Goal: Information Seeking & Learning: Learn about a topic

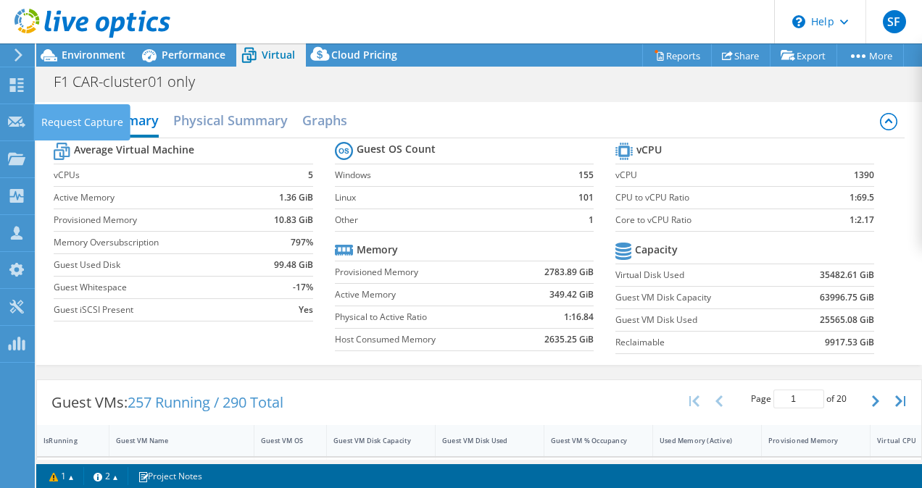
select select "EULondon"
select select "USD"
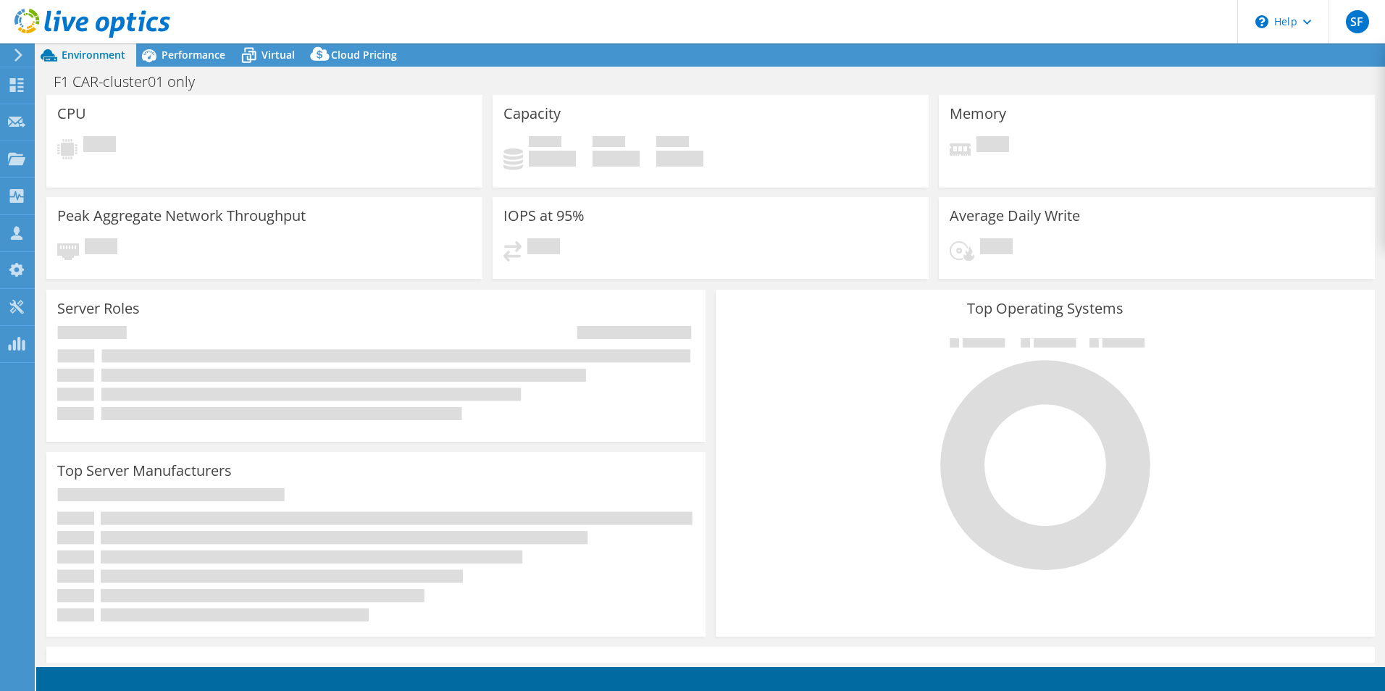
select select "EULondon"
select select "USD"
select select "EULondon"
select select "USD"
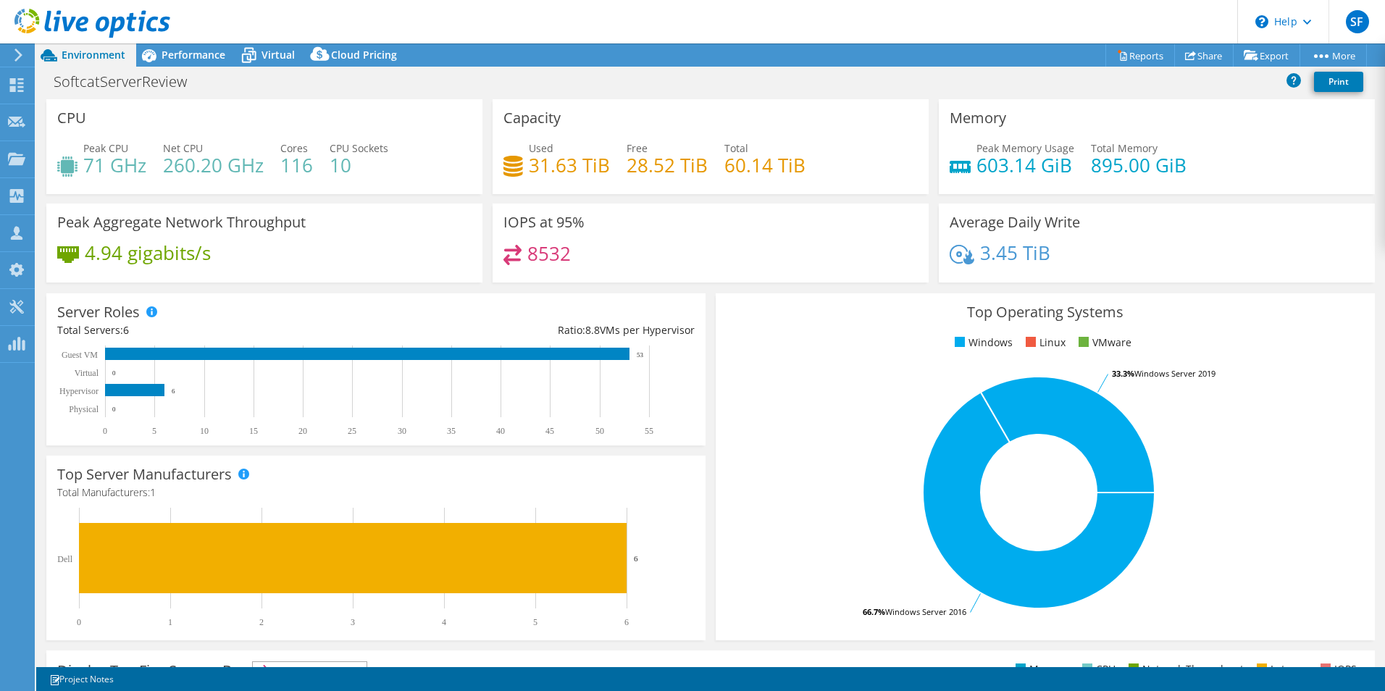
click at [987, 168] on h4 "603.14 GiB" at bounding box center [1026, 165] width 98 height 16
drag, startPoint x: 987, startPoint y: 168, endPoint x: 1006, endPoint y: 180, distance: 23.1
click at [1006, 180] on div "Peak Memory Usage 603.14 GiB Total Memory 895.00 GiB" at bounding box center [1157, 164] width 414 height 47
click at [193, 55] on span "Performance" at bounding box center [194, 55] width 64 height 14
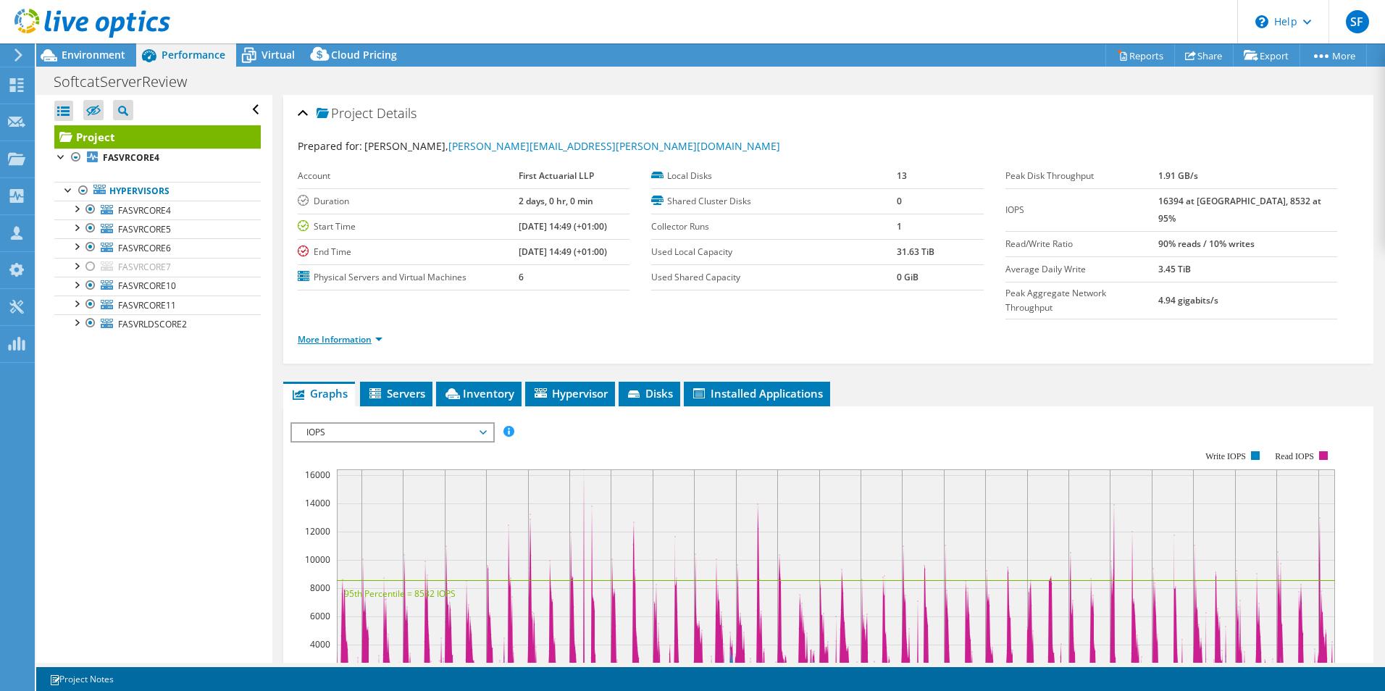
click at [364, 333] on link "More Information" at bounding box center [340, 339] width 85 height 12
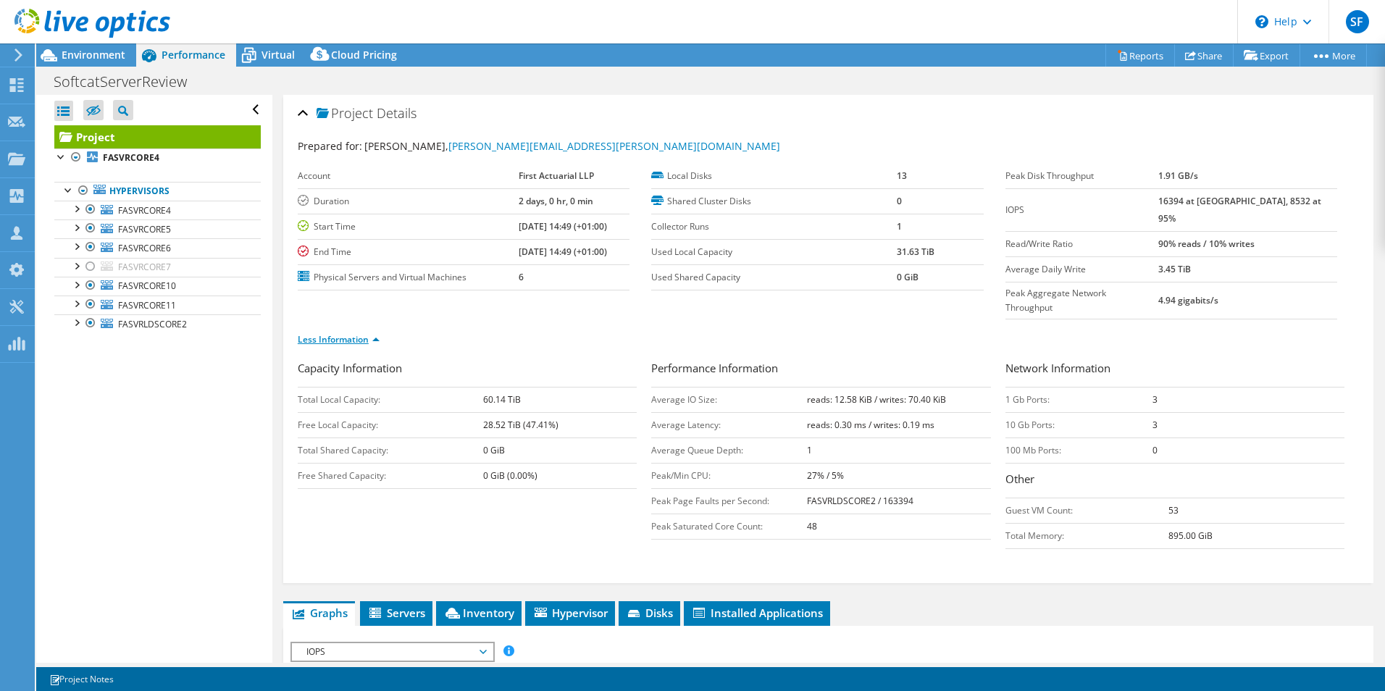
click at [369, 333] on link "Less Information" at bounding box center [339, 339] width 82 height 12
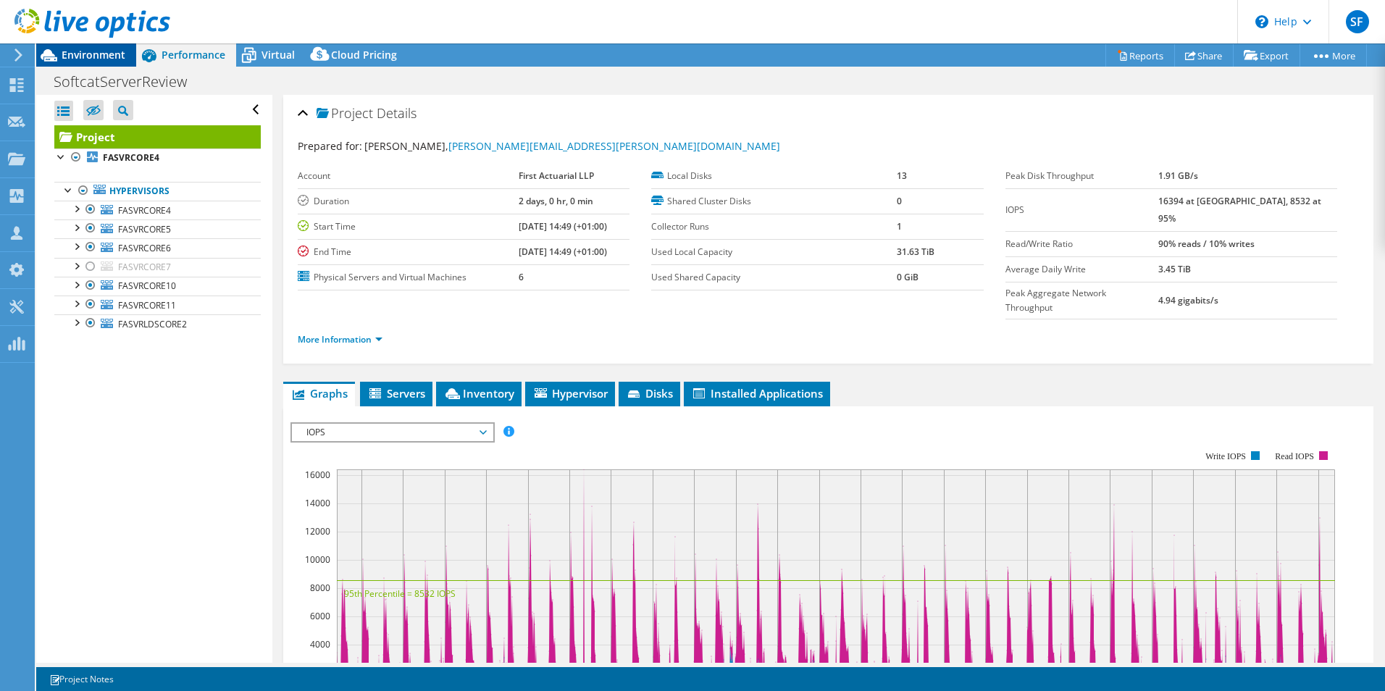
click at [109, 49] on span "Environment" at bounding box center [94, 55] width 64 height 14
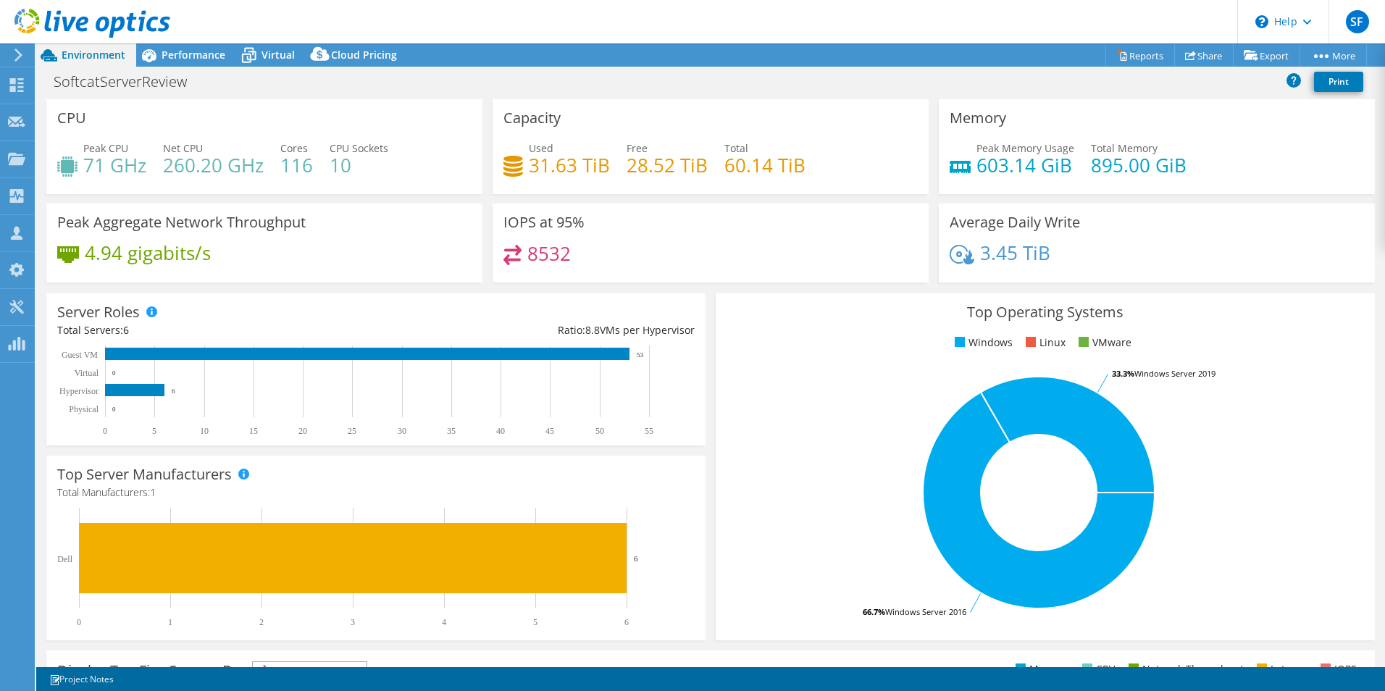
click at [99, 166] on h4 "71 GHz" at bounding box center [114, 165] width 63 height 16
drag, startPoint x: 99, startPoint y: 166, endPoint x: 206, endPoint y: 163, distance: 107.3
click at [206, 163] on h4 "260.20 GHz" at bounding box center [213, 165] width 101 height 16
